Goal: Information Seeking & Learning: Learn about a topic

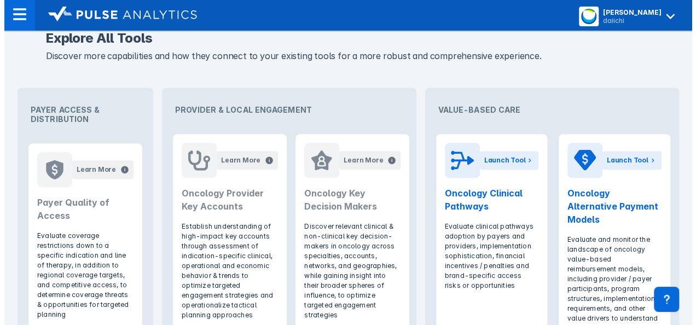
scroll to position [430, 0]
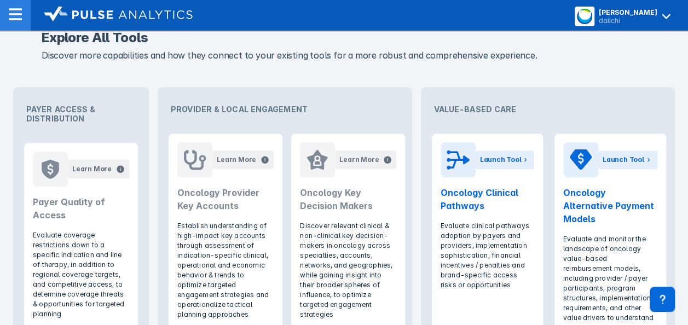
click at [25, 11] on div at bounding box center [15, 15] width 31 height 31
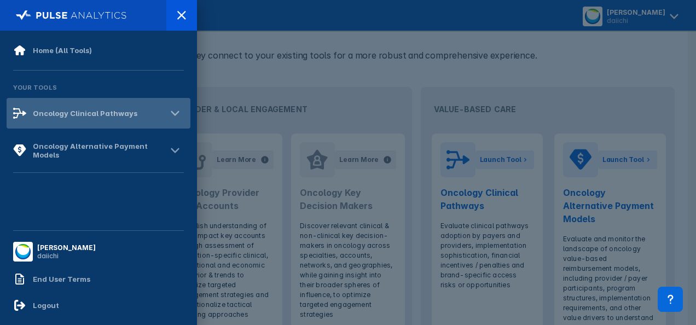
click at [105, 120] on div "Oncology Clinical Pathways" at bounding box center [99, 113] width 184 height 31
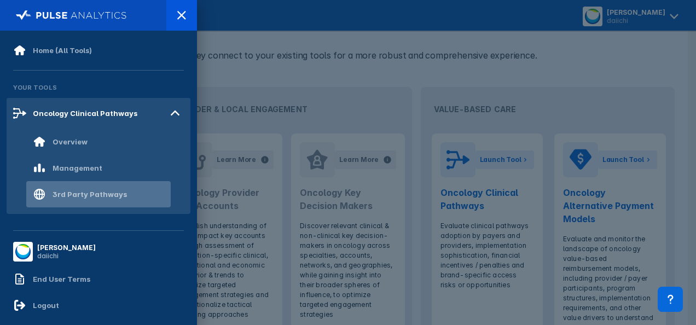
click at [108, 188] on div "3rd Party Pathways" at bounding box center [80, 194] width 94 height 13
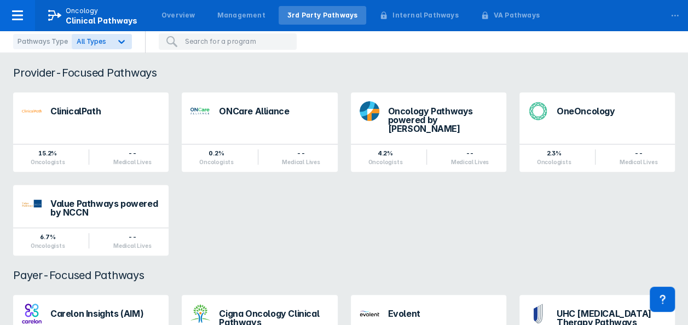
scroll to position [100, 0]
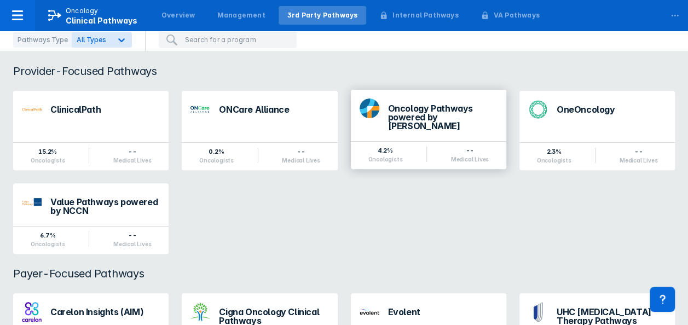
click at [422, 115] on div "Oncology Pathways powered by [PERSON_NAME]" at bounding box center [443, 117] width 110 height 26
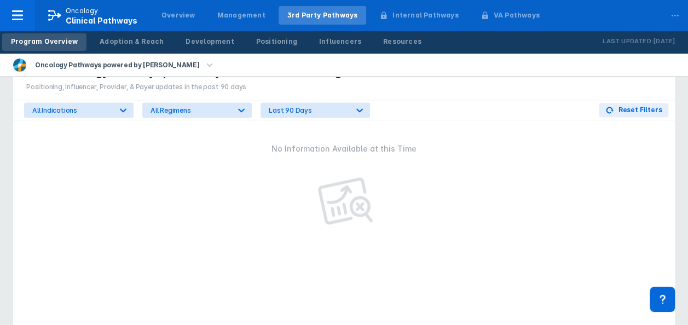
scroll to position [726, 0]
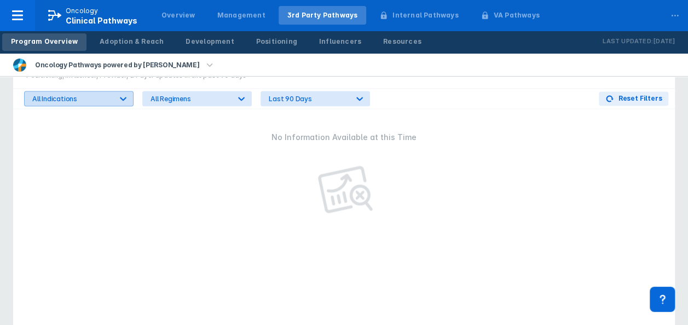
click at [104, 101] on div "All Indications" at bounding box center [71, 99] width 79 height 8
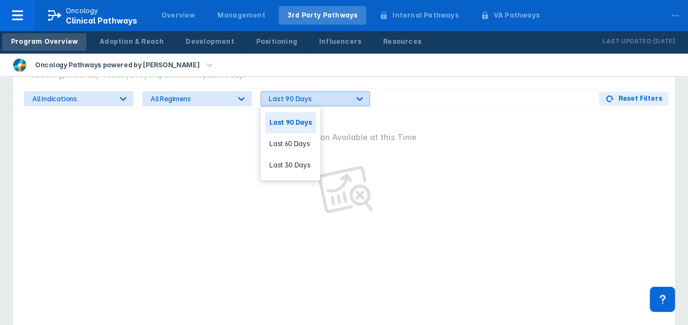
click at [345, 98] on div "Last 90 Days" at bounding box center [308, 99] width 79 height 8
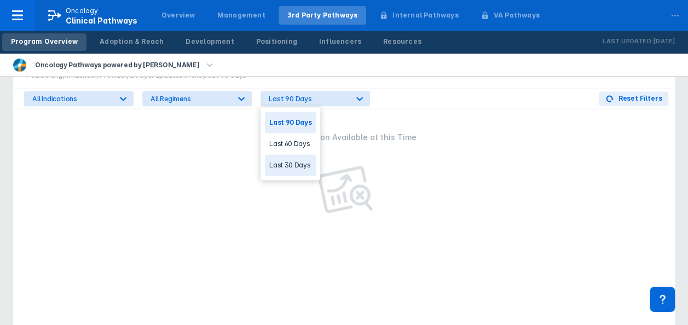
click at [301, 161] on div "Last 30 Days" at bounding box center [290, 164] width 51 height 21
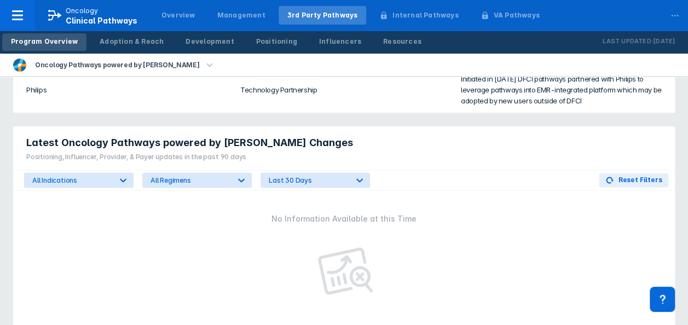
scroll to position [645, 0]
click at [124, 39] on div "Adoption & Reach" at bounding box center [132, 42] width 64 height 10
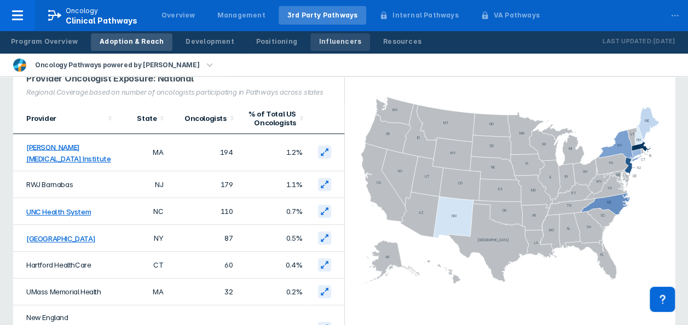
click at [325, 39] on div "Influencers" at bounding box center [340, 42] width 42 height 10
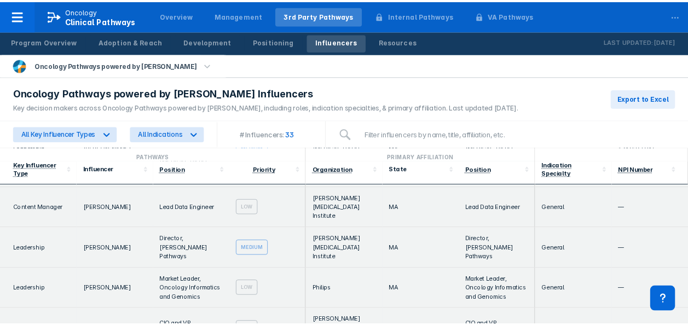
scroll to position [808, 0]
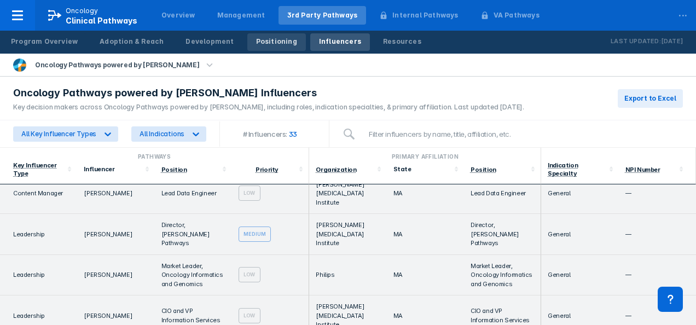
click at [269, 38] on div "Positioning" at bounding box center [276, 42] width 41 height 10
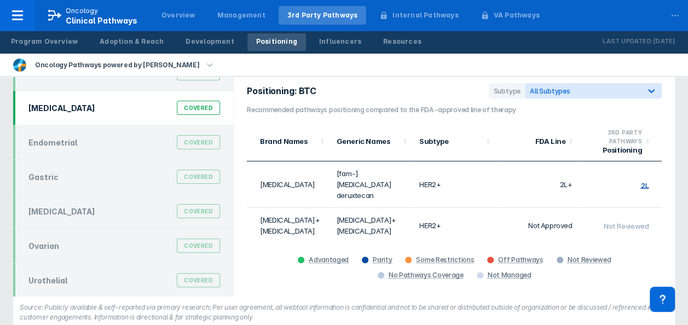
scroll to position [65, 0]
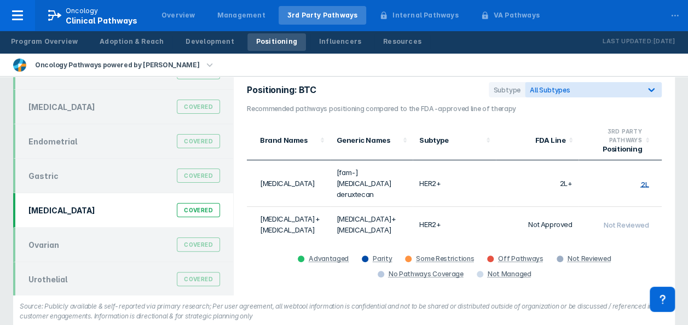
click at [53, 210] on div "[MEDICAL_DATA]" at bounding box center [61, 210] width 67 height 9
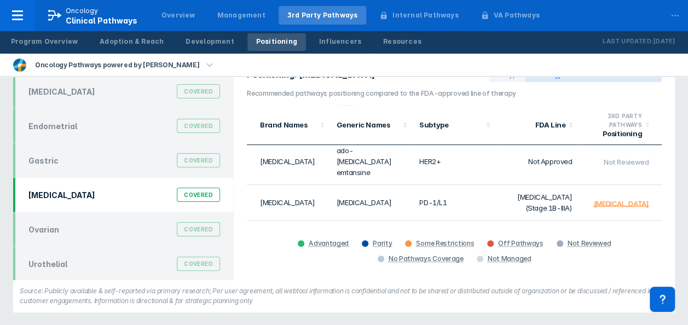
scroll to position [237, 0]
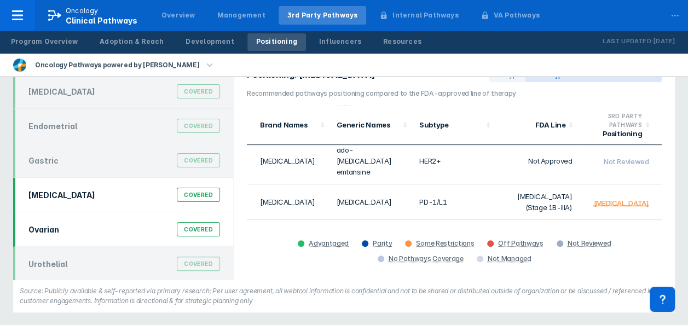
click at [68, 228] on div "Ovarian Covered" at bounding box center [124, 229] width 205 height 21
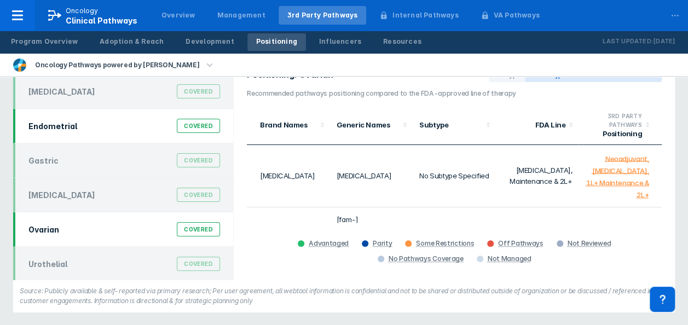
click at [83, 127] on div "Endometrial Covered" at bounding box center [124, 126] width 205 height 21
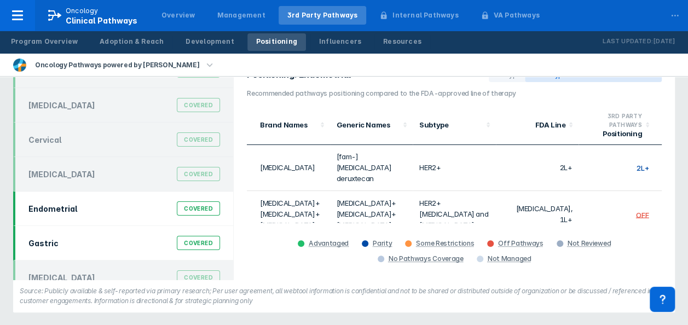
scroll to position [1, 0]
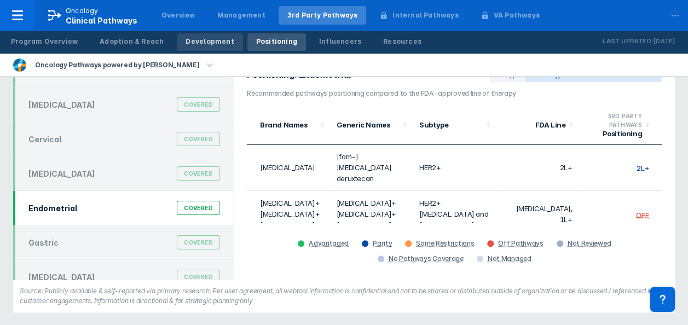
click at [193, 44] on div "Development" at bounding box center [210, 42] width 48 height 10
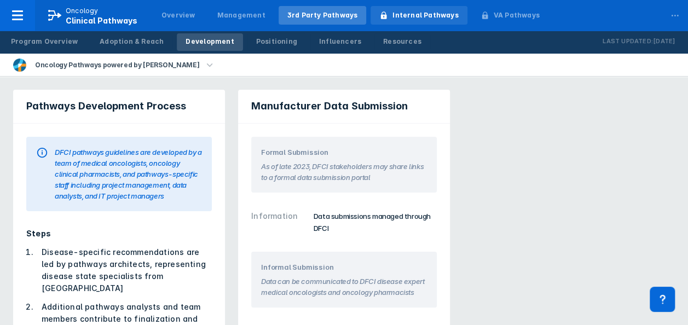
click at [393, 14] on div "Internal Pathways" at bounding box center [426, 15] width 66 height 10
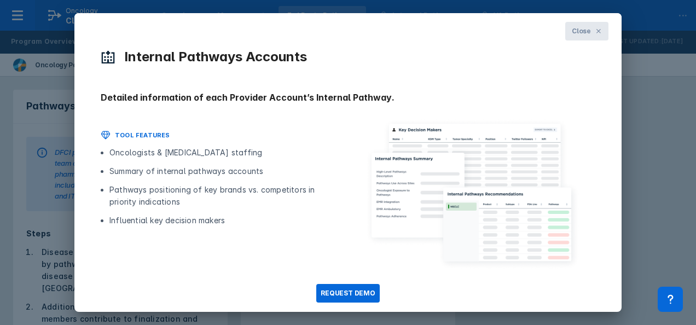
click at [573, 31] on span "Close" at bounding box center [581, 31] width 19 height 10
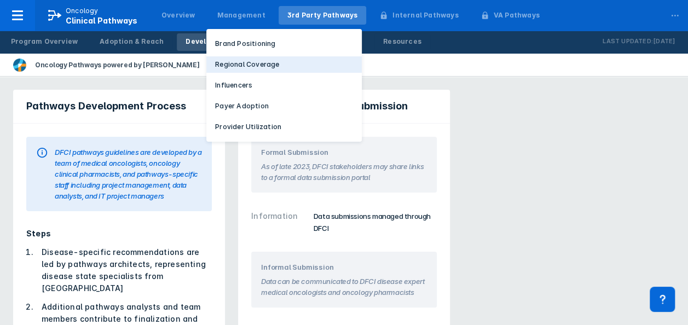
click at [237, 66] on p "Regional Coverage" at bounding box center [247, 65] width 64 height 10
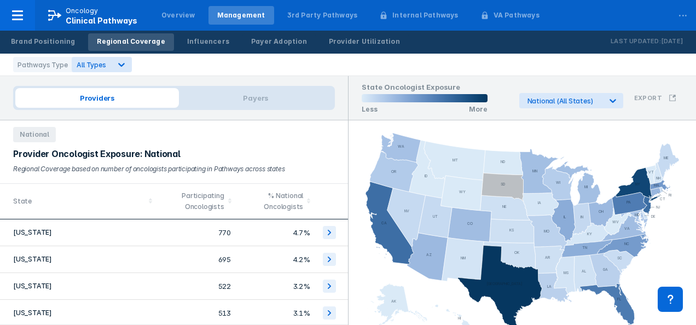
click at [237, 66] on div "Pathways Type All Types" at bounding box center [348, 65] width 696 height 22
click at [50, 45] on div "Brand Positioning" at bounding box center [43, 42] width 64 height 10
